Goal: Complete application form

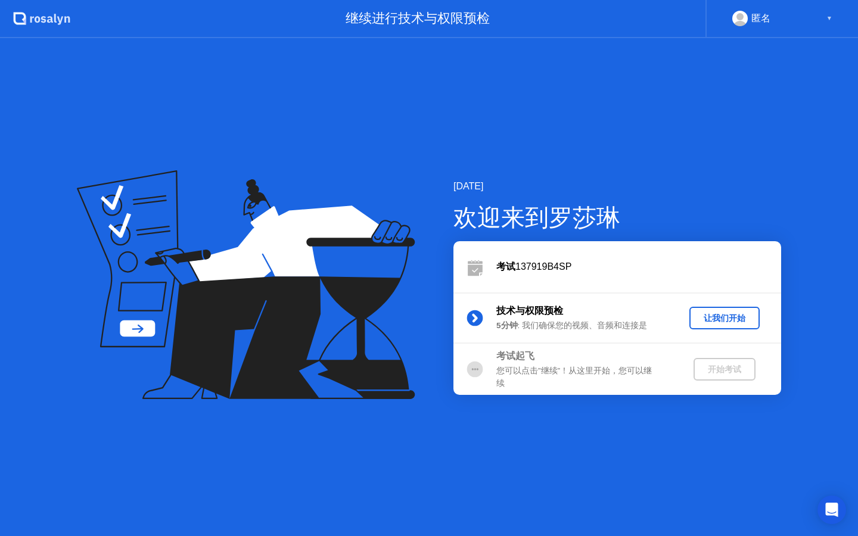
click at [731, 322] on div "让我们开始" at bounding box center [724, 318] width 61 height 11
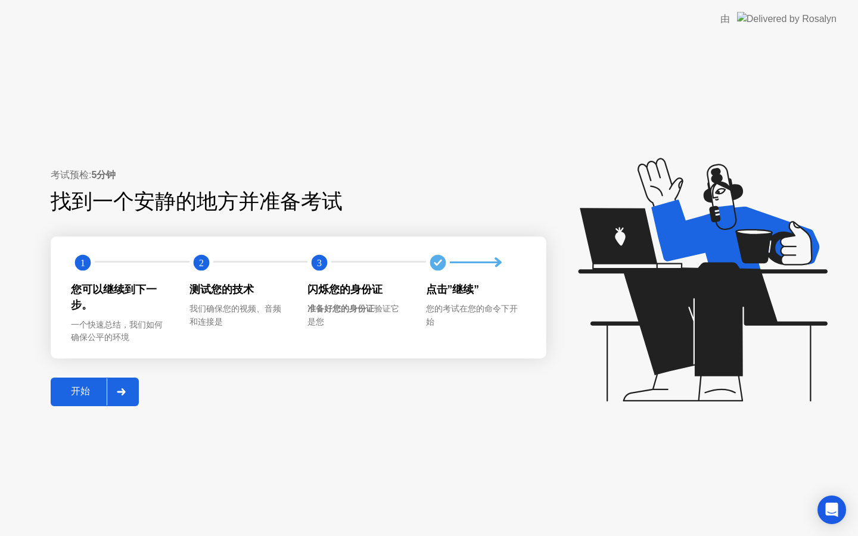
click at [89, 386] on div "开始" at bounding box center [80, 392] width 52 height 13
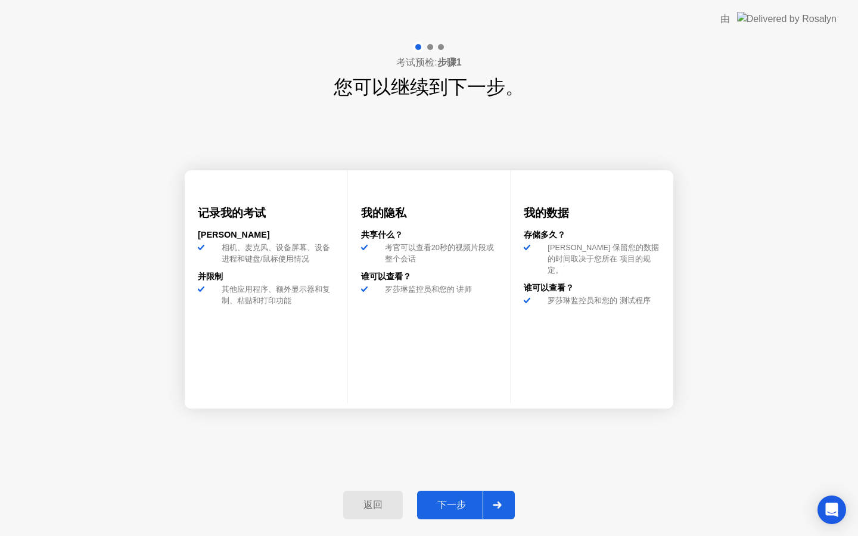
click at [455, 505] on div "下一步" at bounding box center [452, 506] width 62 height 13
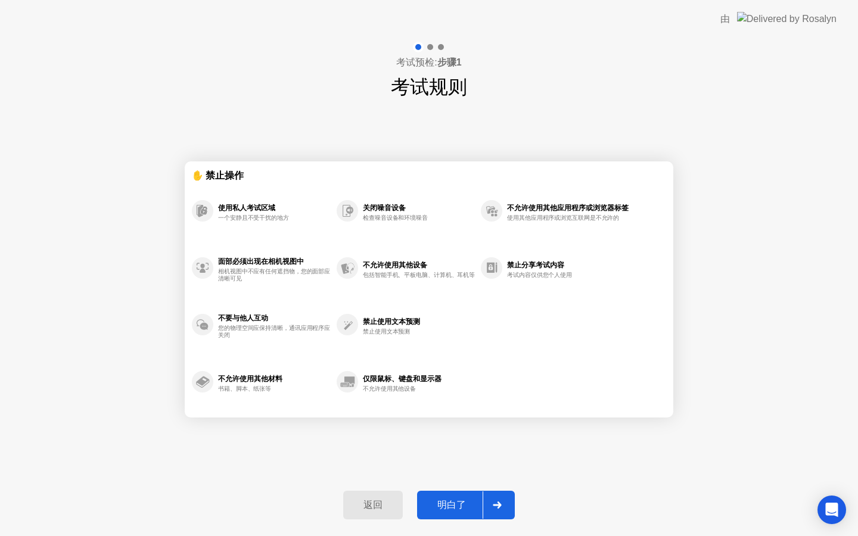
click at [471, 503] on div "明白了" at bounding box center [452, 506] width 62 height 13
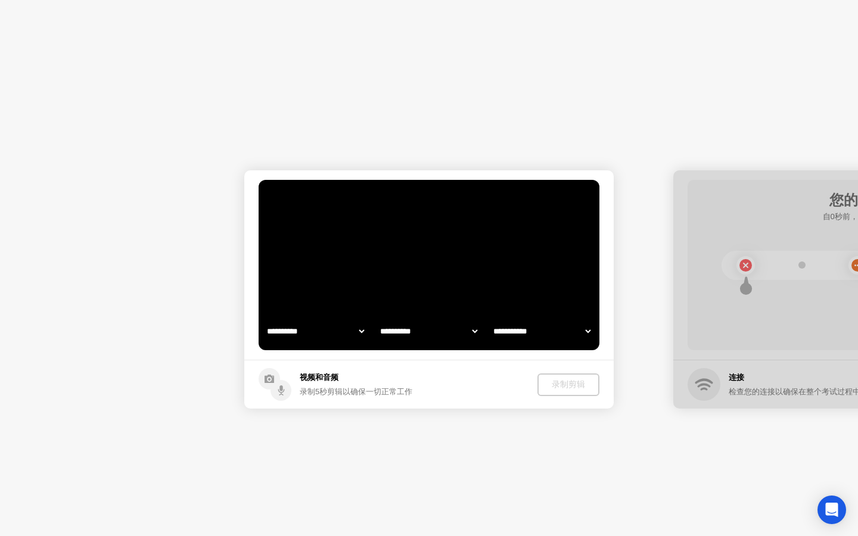
select select "**********"
select select "*******"
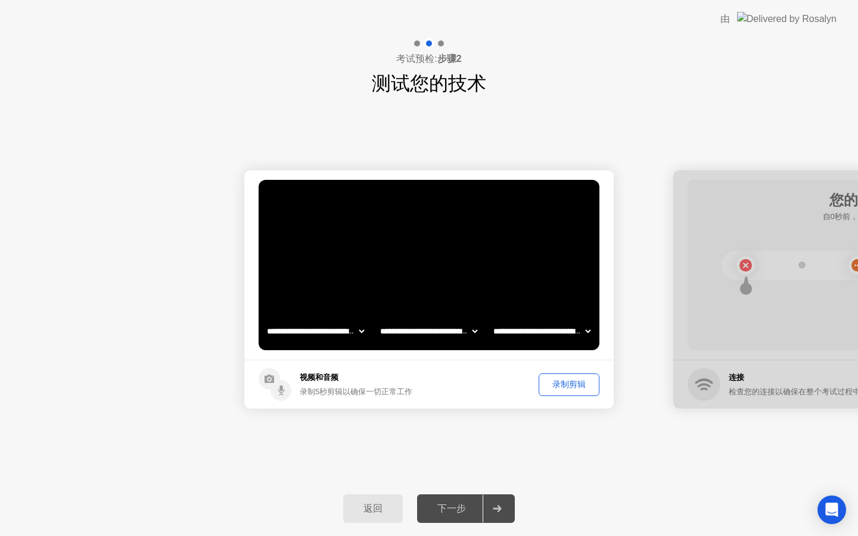
click at [569, 386] on div "录制剪辑" at bounding box center [569, 384] width 52 height 11
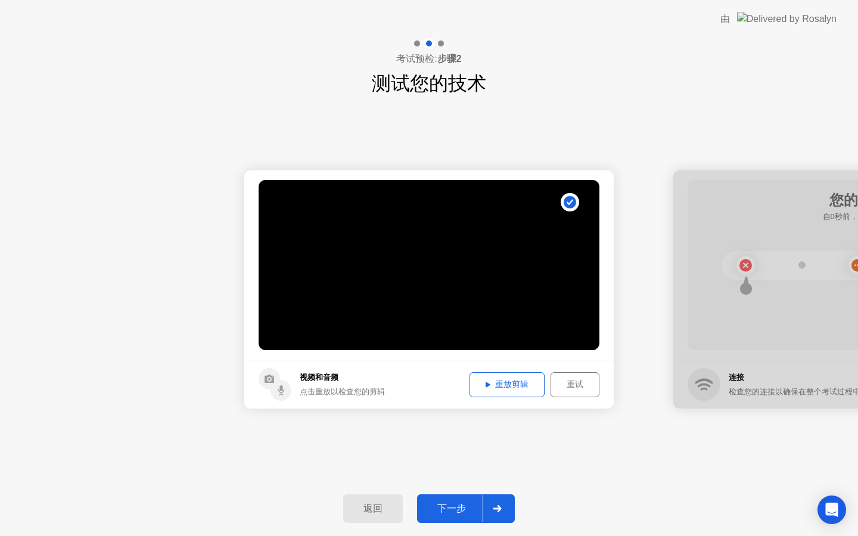
click at [497, 392] on button "重放剪辑" at bounding box center [507, 385] width 75 height 25
click at [470, 507] on div "下一步" at bounding box center [452, 509] width 62 height 13
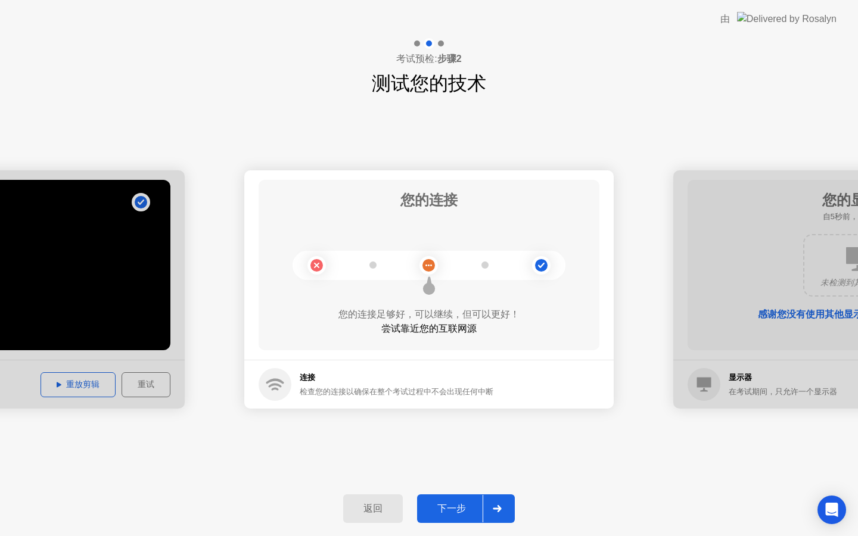
click at [449, 511] on div "下一步" at bounding box center [452, 509] width 62 height 13
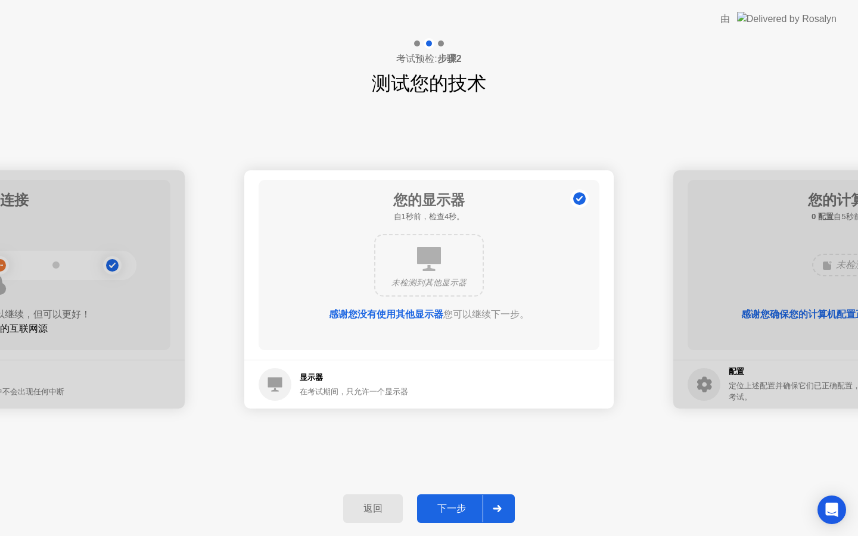
click at [449, 511] on div "下一步" at bounding box center [452, 509] width 62 height 13
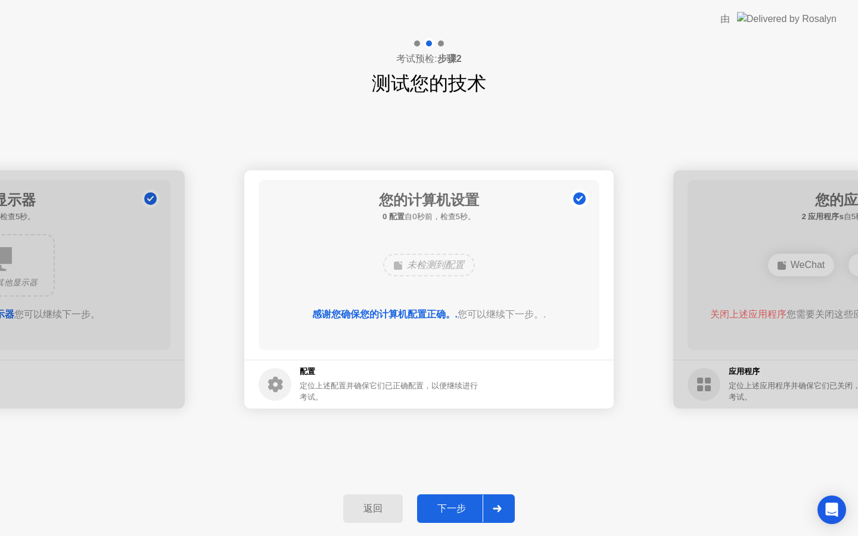
click at [449, 511] on div "下一步" at bounding box center [452, 509] width 62 height 13
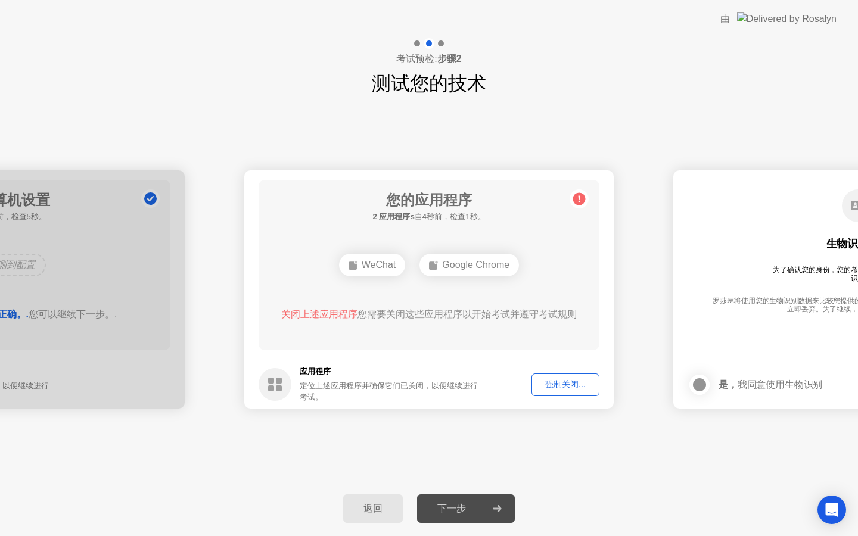
click at [557, 384] on div "强制关闭..." at bounding box center [566, 384] width 60 height 11
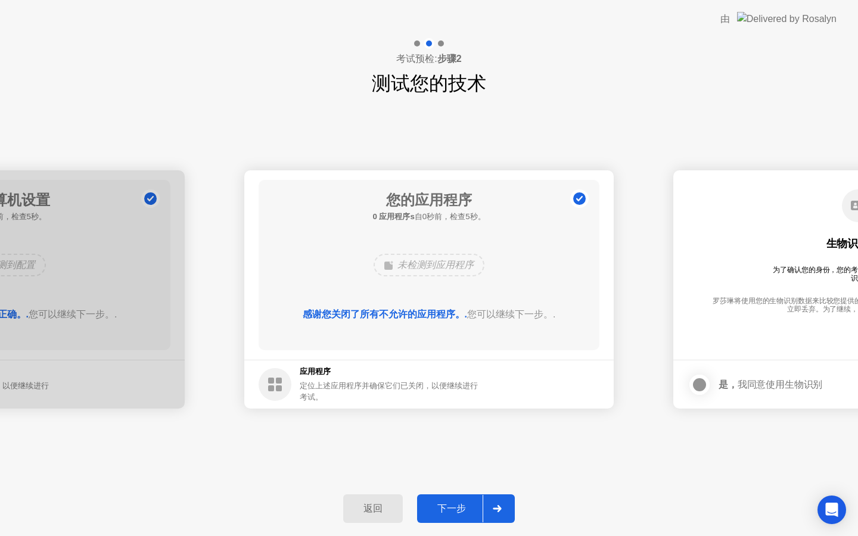
click at [452, 513] on div "下一步" at bounding box center [452, 509] width 62 height 13
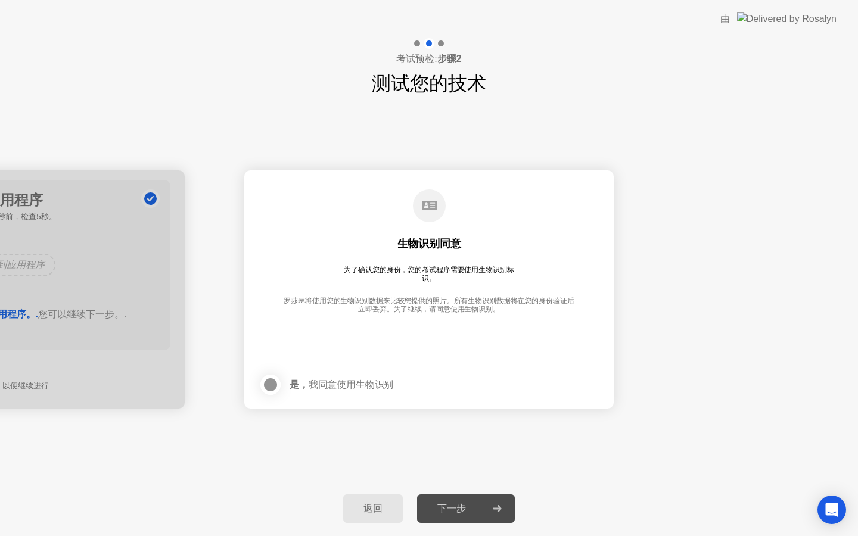
click at [463, 504] on div "下一步" at bounding box center [452, 509] width 62 height 13
click at [273, 386] on div at bounding box center [270, 385] width 14 height 14
click at [451, 511] on div "下一步" at bounding box center [452, 509] width 62 height 13
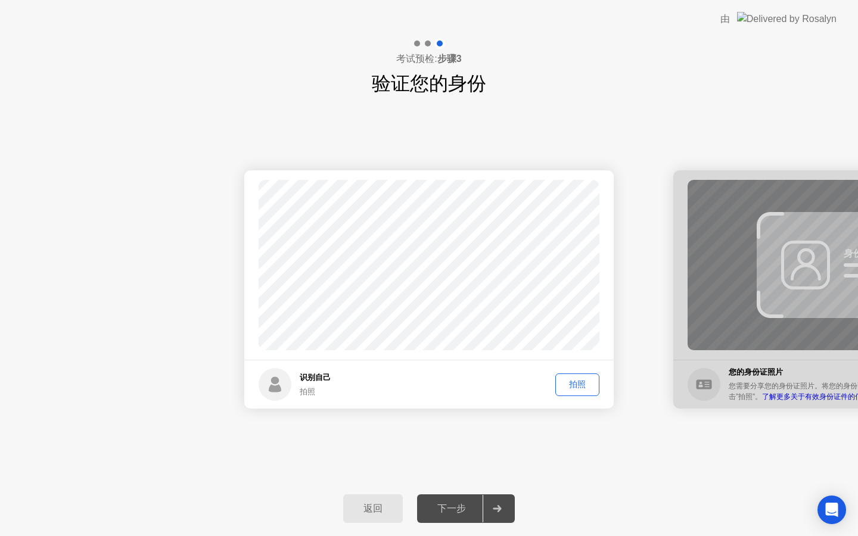
click at [577, 384] on div "拍照" at bounding box center [578, 384] width 36 height 11
click at [449, 513] on div "下一步" at bounding box center [452, 509] width 62 height 13
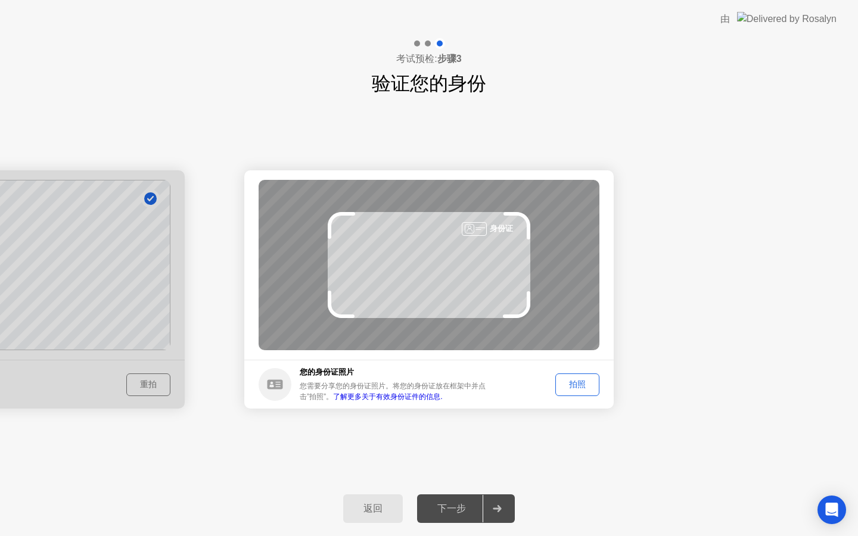
click at [582, 383] on div "拍照" at bounding box center [578, 384] width 36 height 11
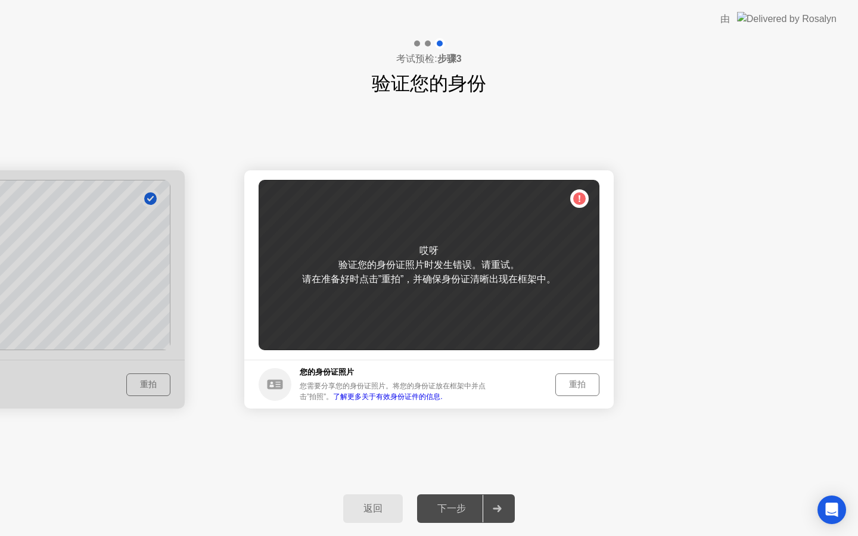
click at [582, 383] on div "重拍" at bounding box center [578, 384] width 36 height 11
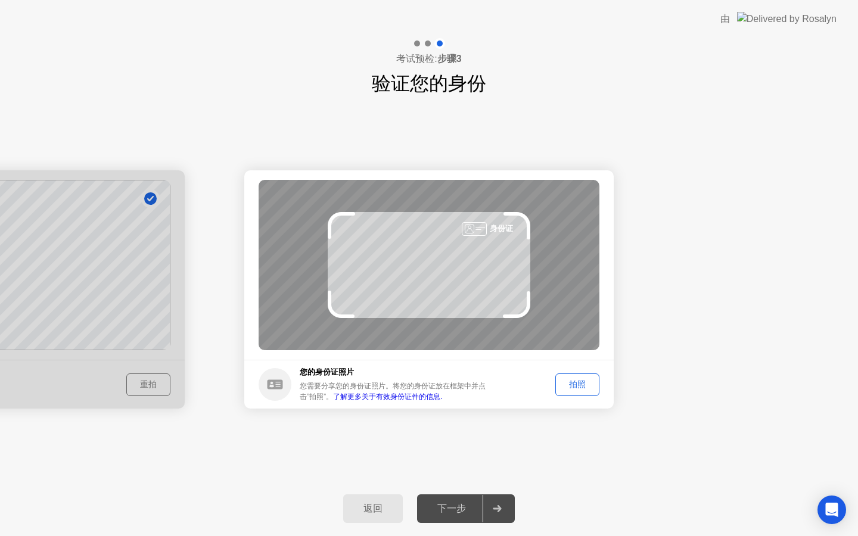
click at [582, 383] on div "拍照" at bounding box center [578, 384] width 36 height 11
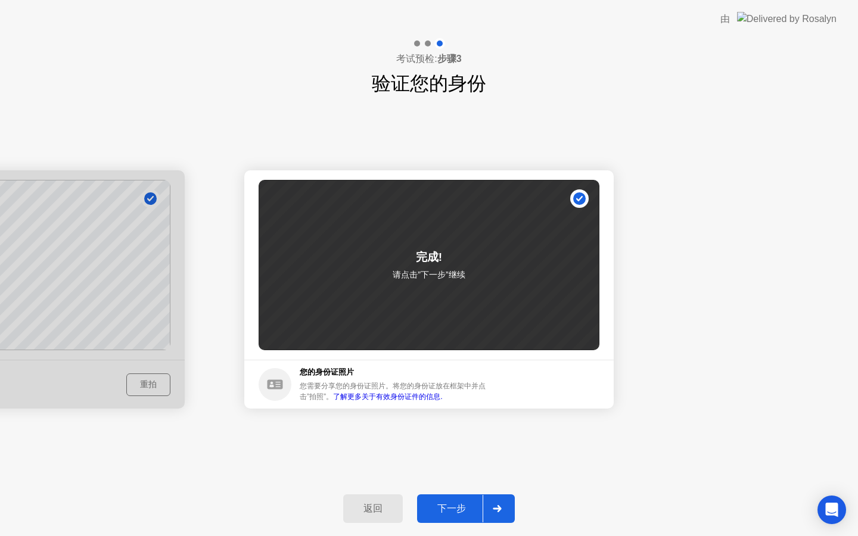
click at [439, 507] on div "下一步" at bounding box center [452, 509] width 62 height 13
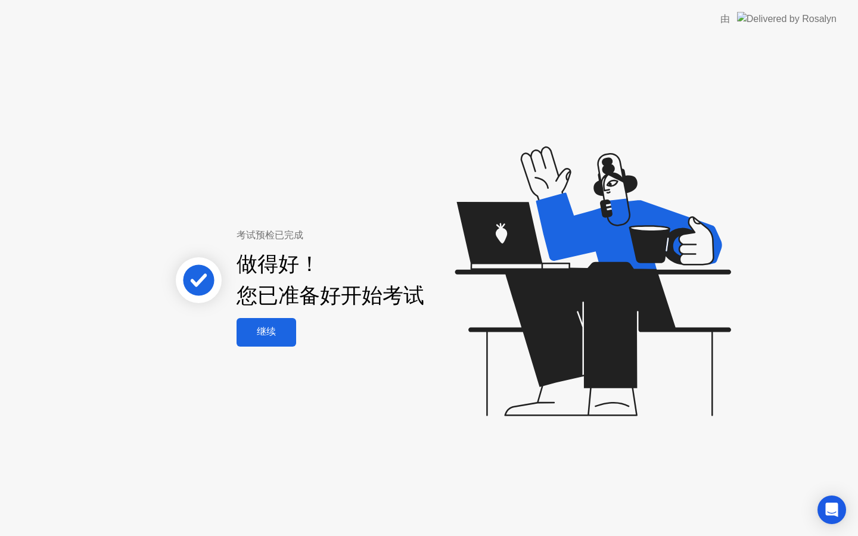
click at [263, 346] on button "继续" at bounding box center [267, 332] width 60 height 29
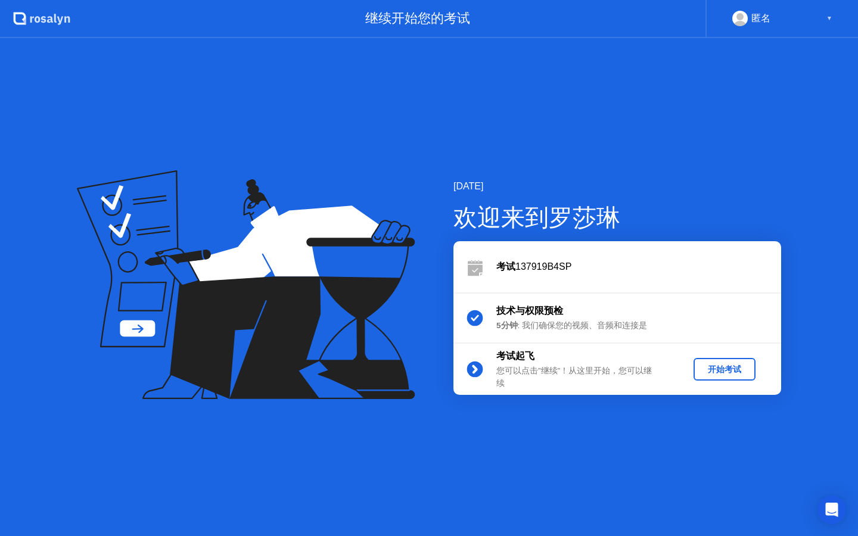
click at [731, 370] on div "开始考试" at bounding box center [725, 369] width 52 height 11
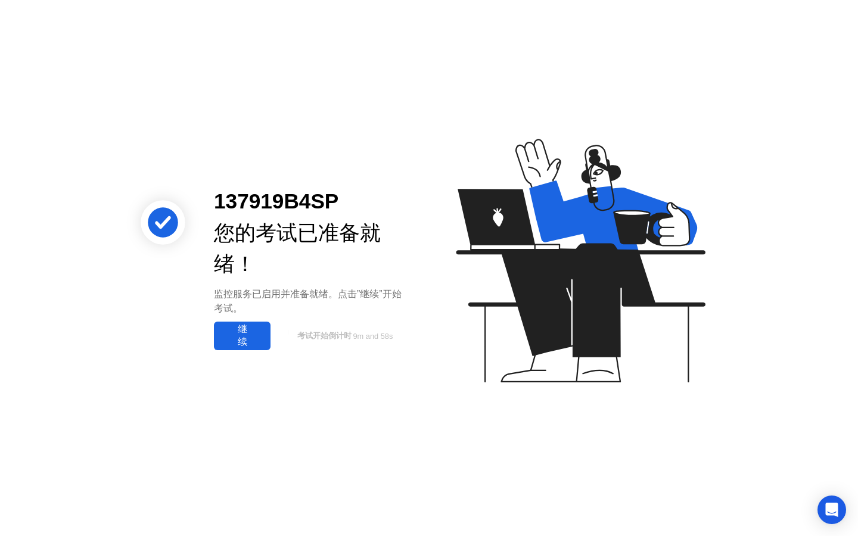
click at [234, 342] on div "继续" at bounding box center [242, 336] width 49 height 25
